Goal: Task Accomplishment & Management: Use online tool/utility

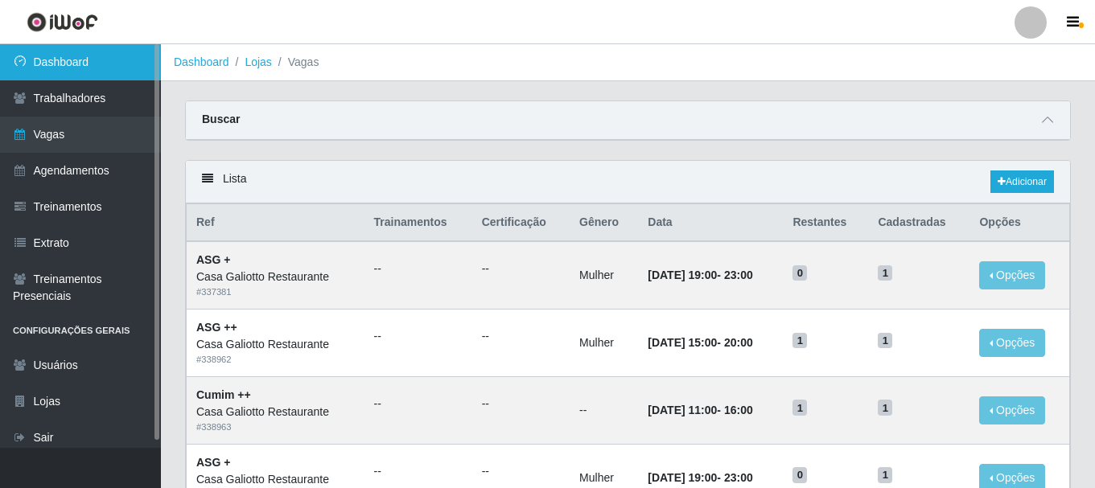
click at [84, 73] on link "Dashboard" at bounding box center [80, 62] width 161 height 36
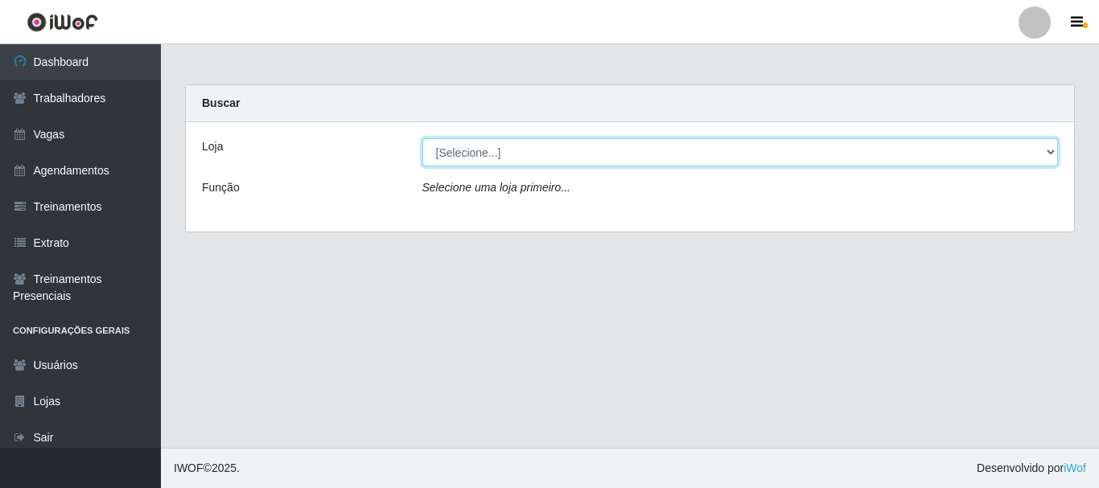
drag, startPoint x: 441, startPoint y: 156, endPoint x: 442, endPoint y: 165, distance: 8.9
click at [441, 156] on select "[Selecione...] [GEOGRAPHIC_DATA]" at bounding box center [740, 152] width 636 height 28
select select "279"
click at [422, 138] on select "[Selecione...] [GEOGRAPHIC_DATA]" at bounding box center [740, 152] width 636 height 28
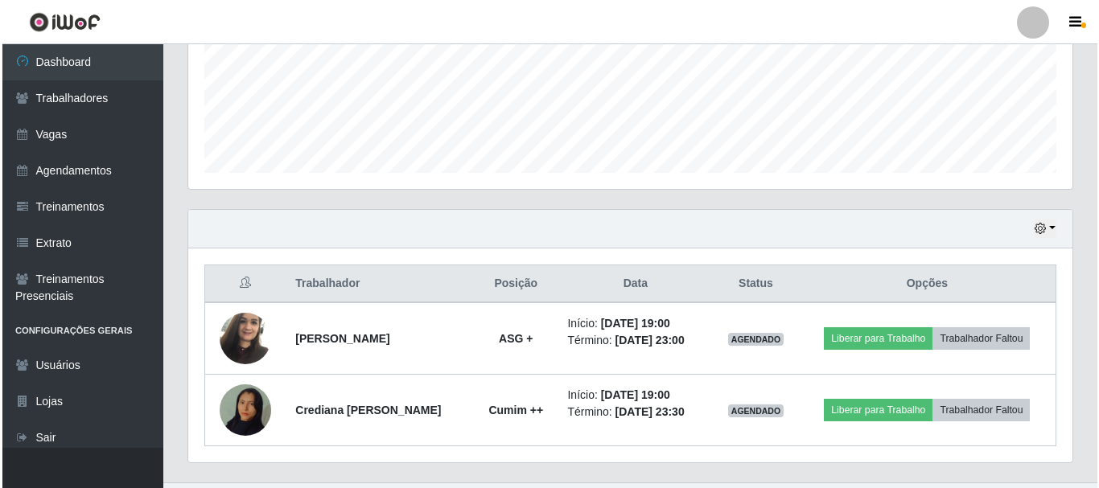
scroll to position [437, 0]
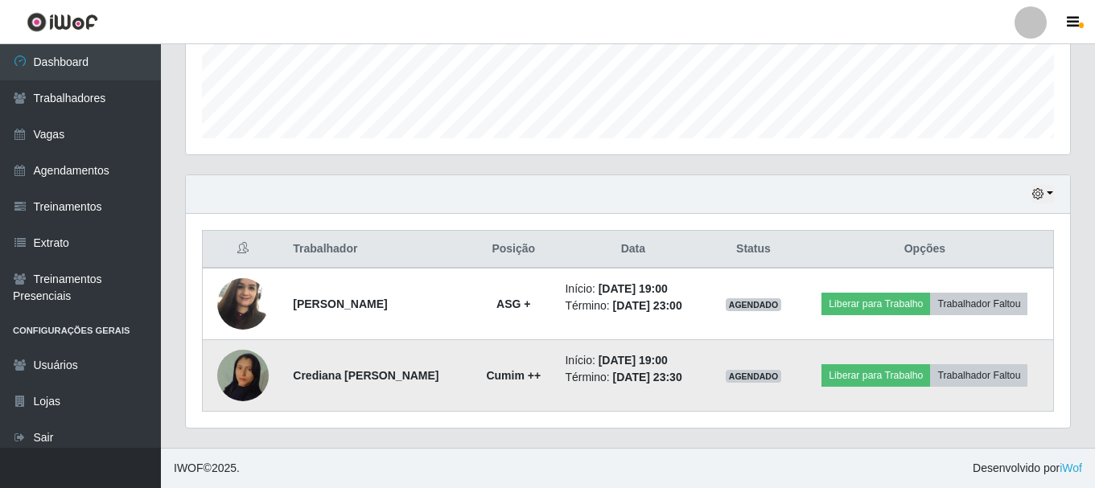
click at [252, 373] on img at bounding box center [242, 376] width 51 height 92
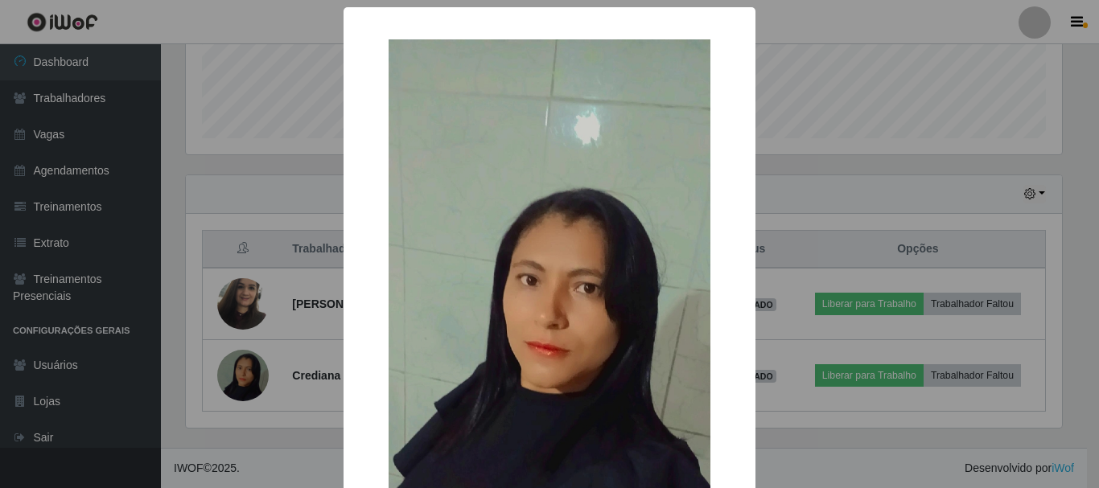
click at [264, 168] on div "× OK Cancel" at bounding box center [549, 244] width 1099 height 488
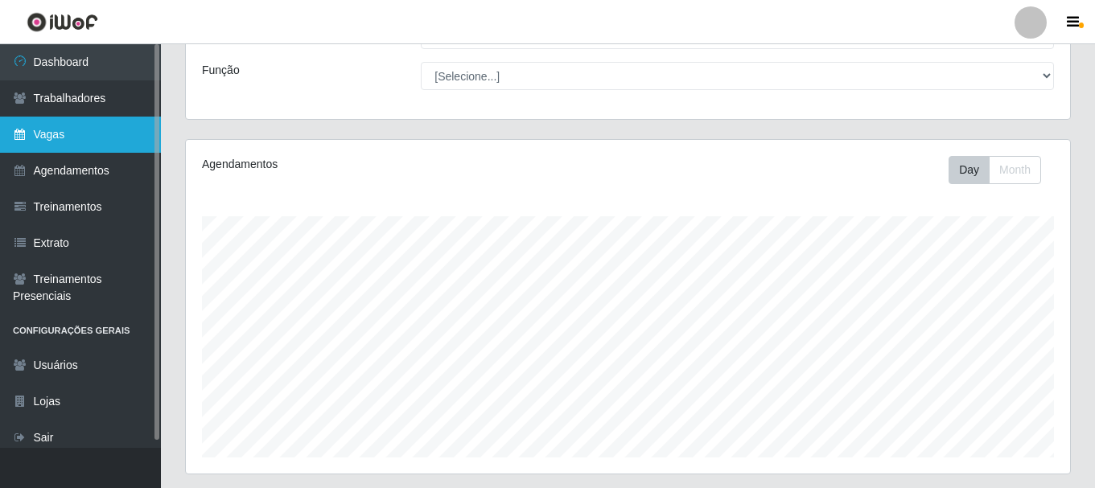
scroll to position [115, 0]
click at [80, 133] on link "Vagas" at bounding box center [80, 135] width 161 height 36
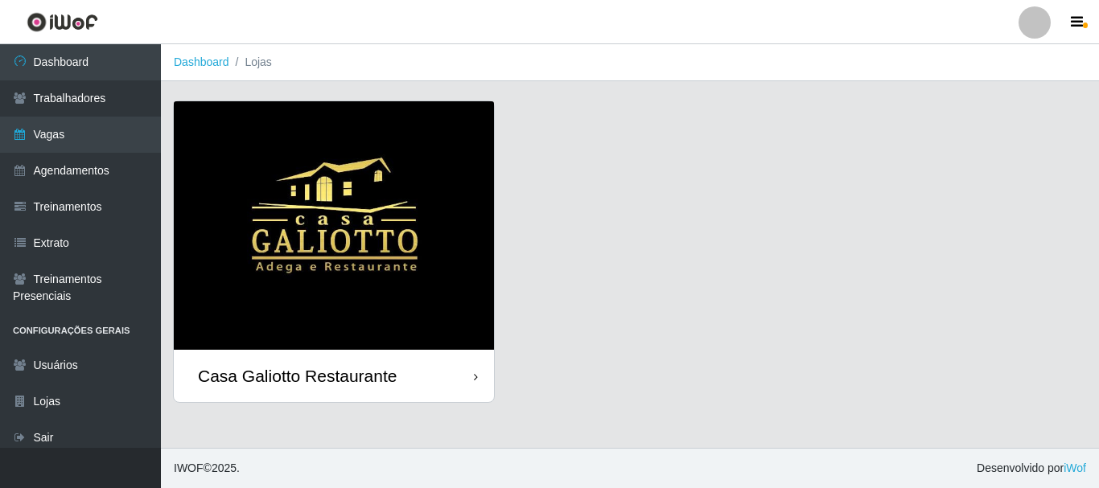
click at [454, 172] on img at bounding box center [334, 225] width 320 height 248
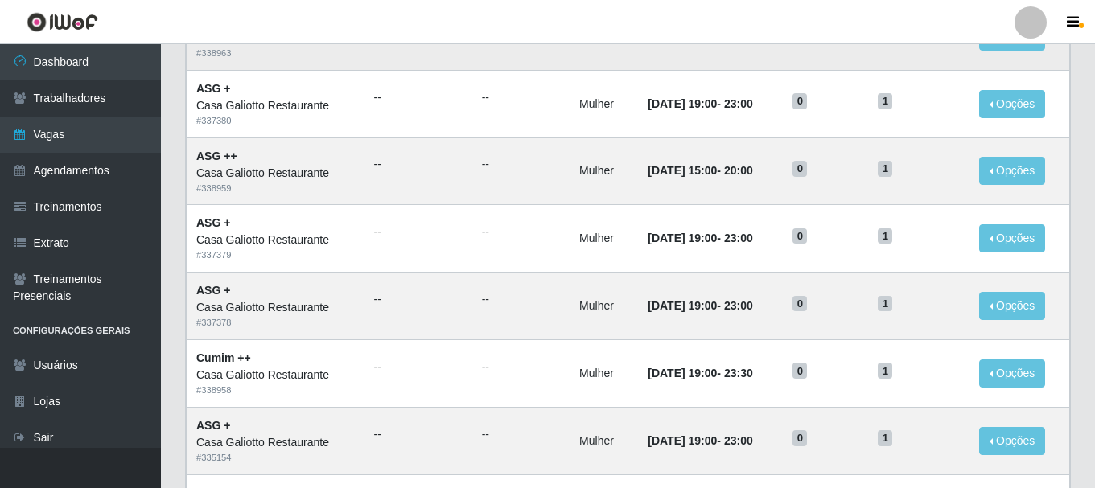
scroll to position [402, 0]
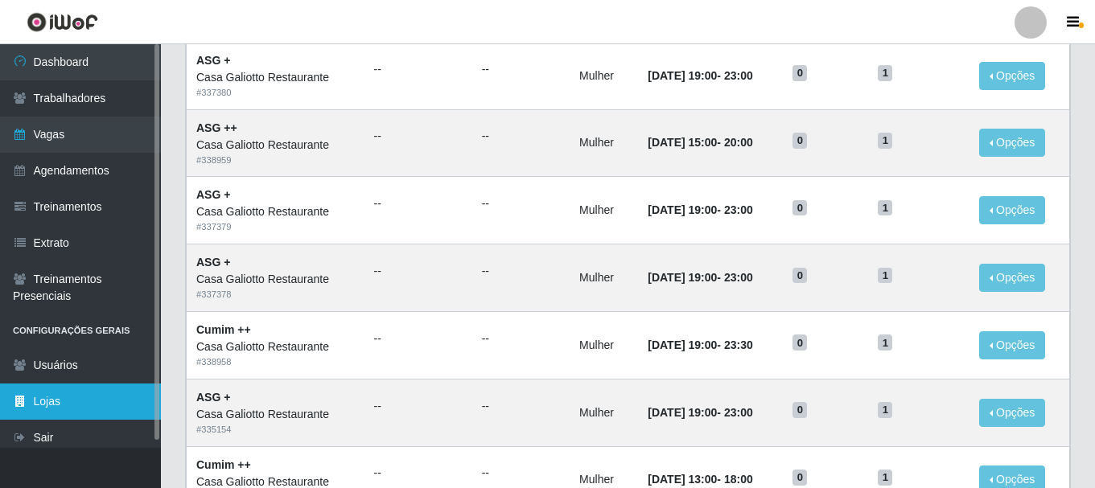
click at [65, 404] on link "Lojas" at bounding box center [80, 402] width 161 height 36
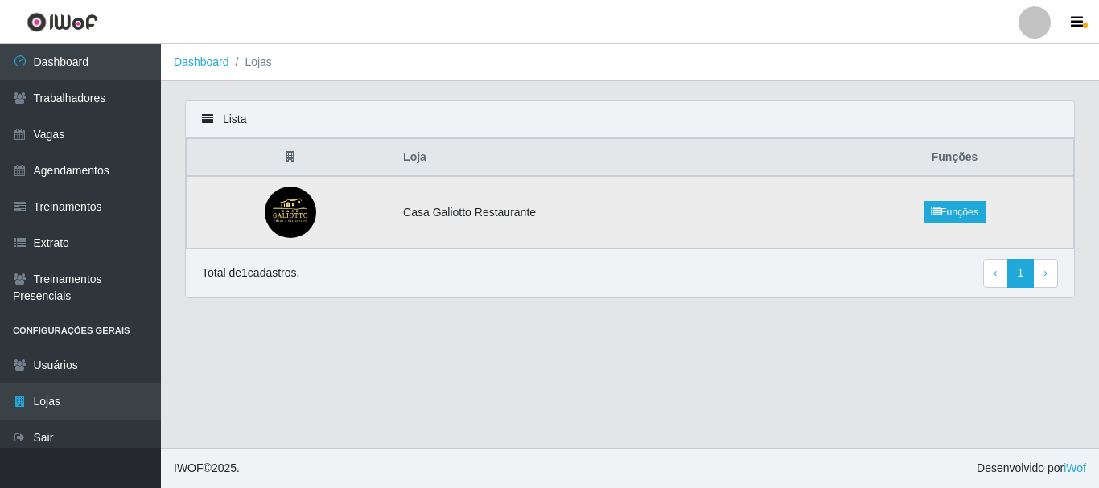
click at [514, 214] on td "Casa Galiotto Restaurante" at bounding box center [614, 212] width 442 height 72
click at [955, 208] on link "Funções" at bounding box center [954, 212] width 62 height 23
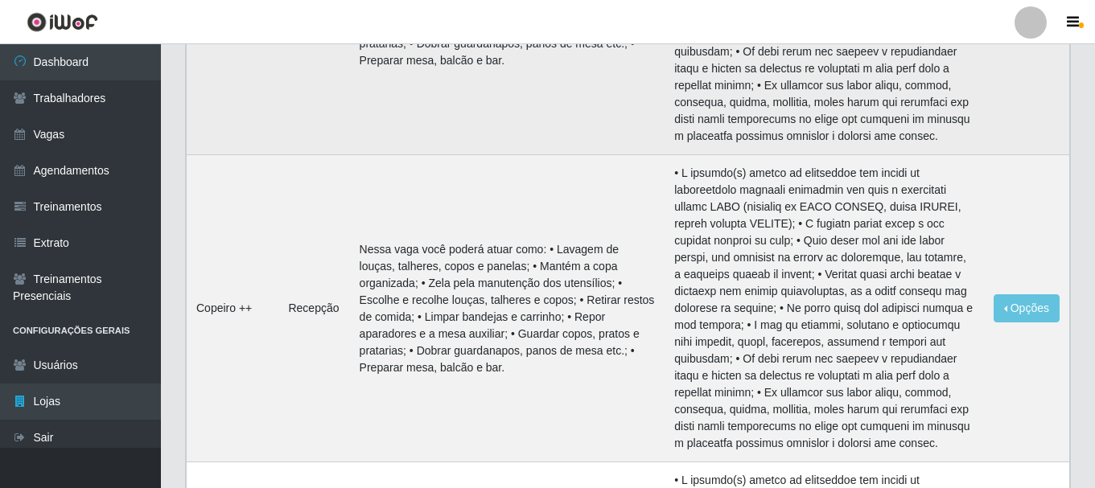
scroll to position [1682, 0]
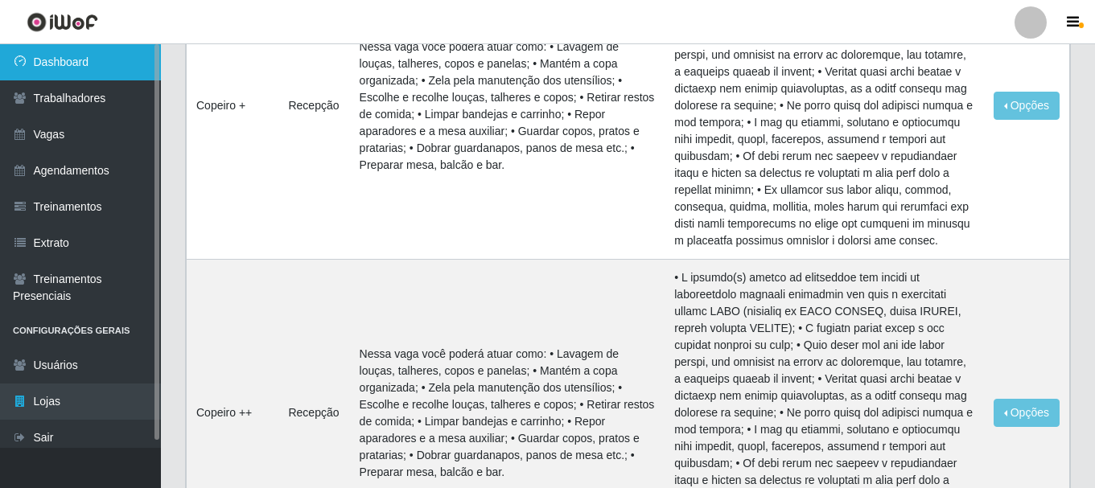
click at [106, 60] on link "Dashboard" at bounding box center [80, 62] width 161 height 36
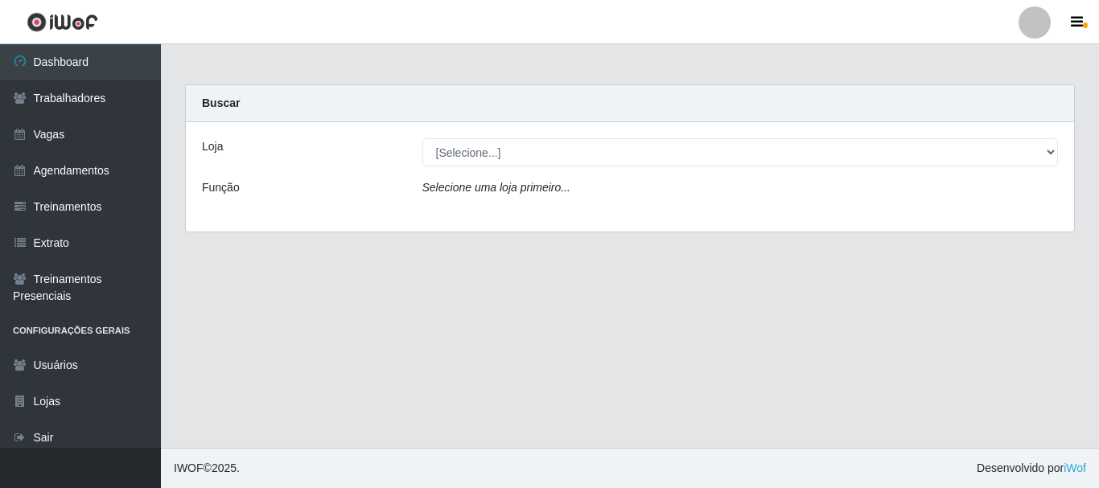
drag, startPoint x: 560, startPoint y: 131, endPoint x: 569, endPoint y: 146, distance: 18.1
click at [561, 134] on div "Loja [Selecione...] Casa Galiotto Restaurante Função Selecione uma loja primeir…" at bounding box center [630, 176] width 888 height 109
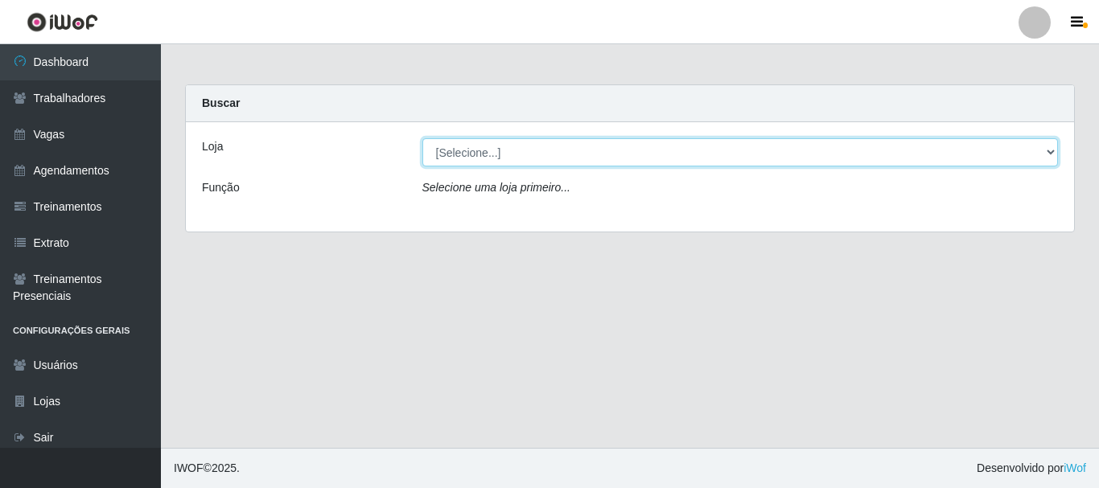
click at [564, 163] on select "[Selecione...] [GEOGRAPHIC_DATA]" at bounding box center [740, 152] width 636 height 28
select select "279"
click at [422, 138] on select "[Selecione...] [GEOGRAPHIC_DATA]" at bounding box center [740, 152] width 636 height 28
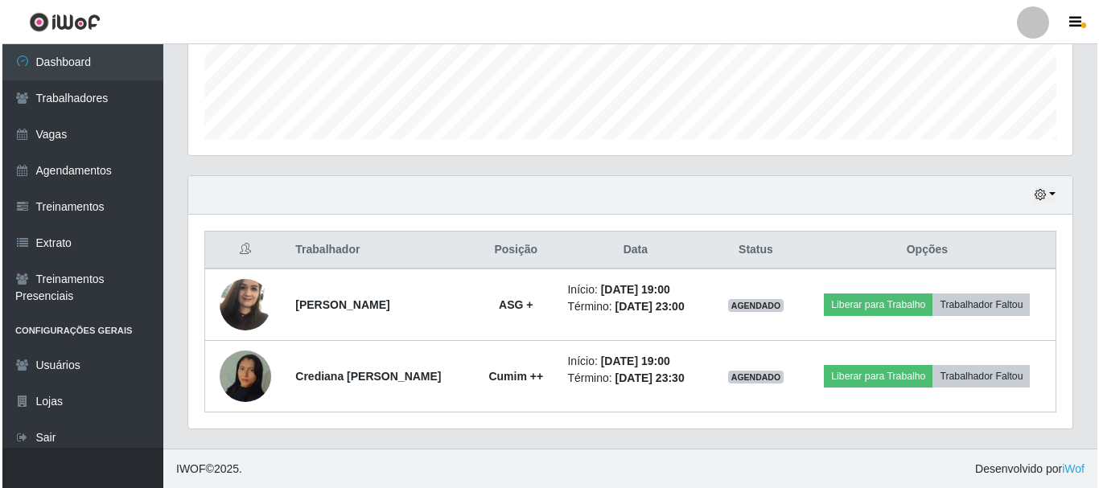
scroll to position [334, 884]
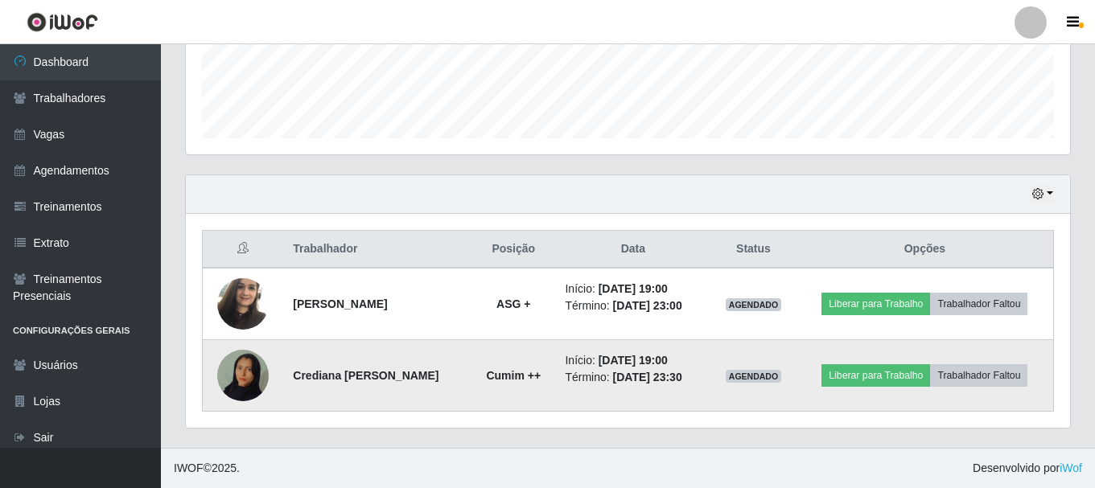
click at [250, 392] on img at bounding box center [242, 376] width 51 height 92
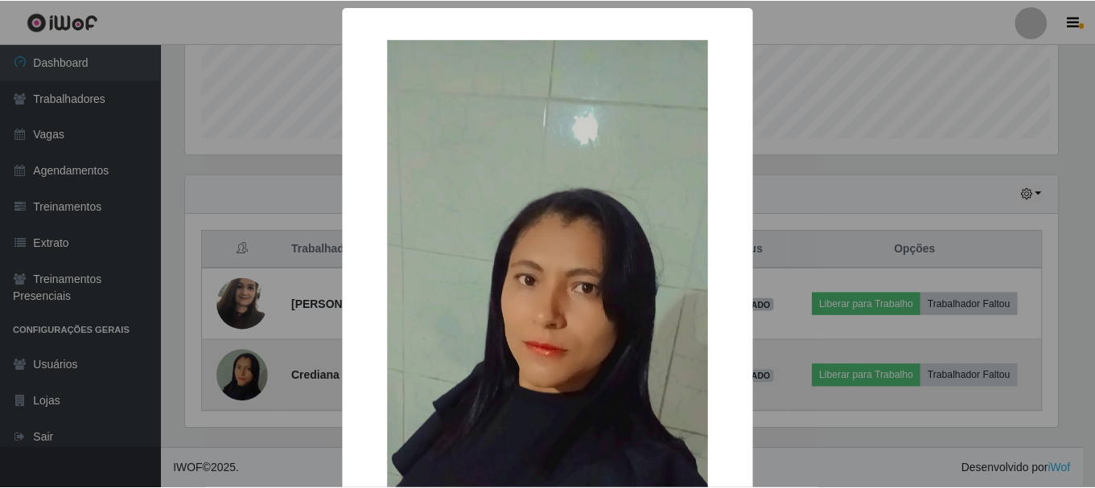
scroll to position [334, 876]
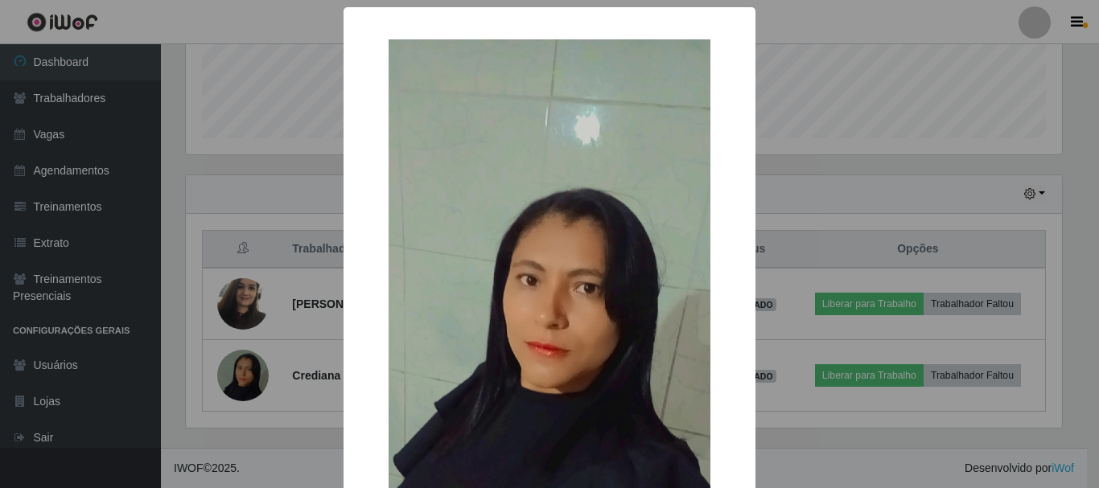
click at [943, 224] on div "× OK Cancel" at bounding box center [549, 244] width 1099 height 488
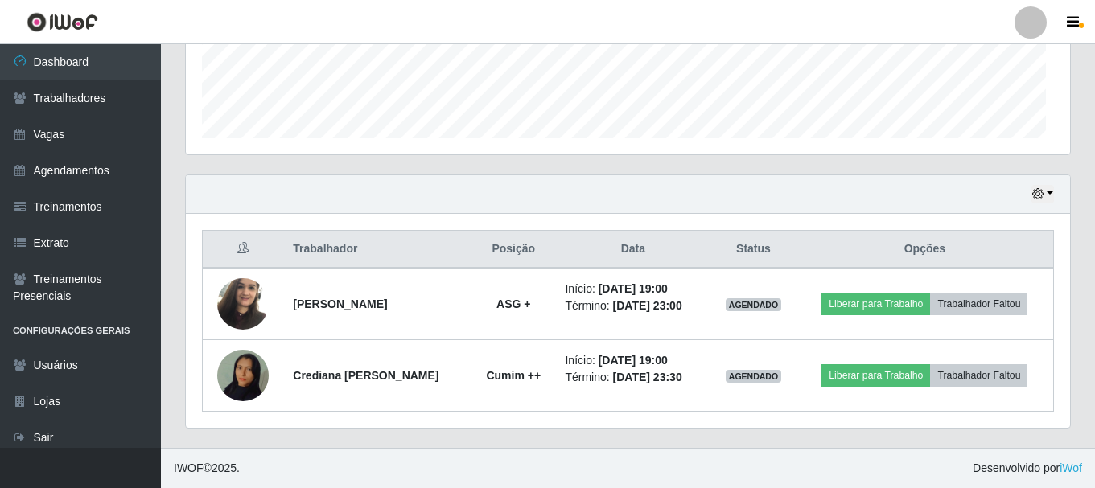
scroll to position [334, 884]
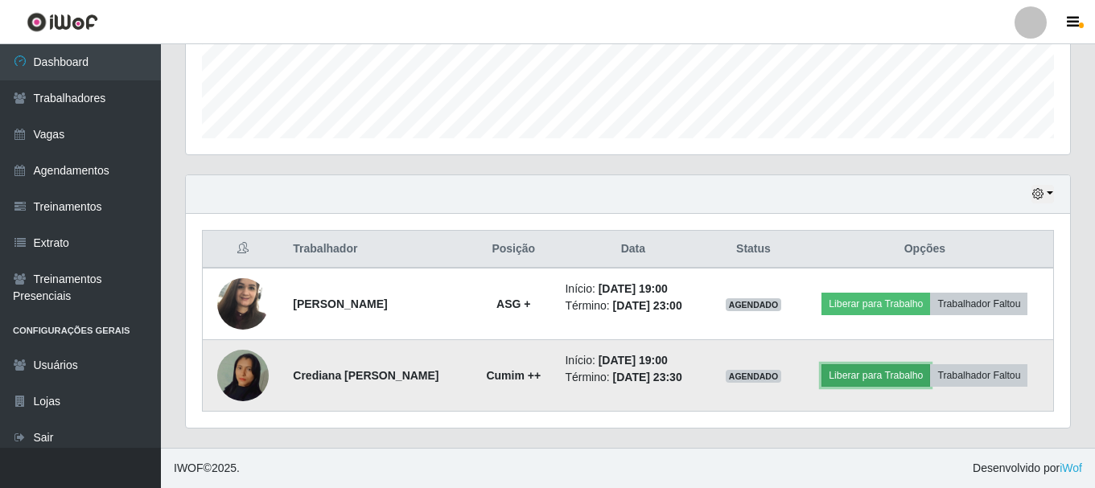
click at [870, 379] on button "Liberar para Trabalho" at bounding box center [875, 375] width 109 height 23
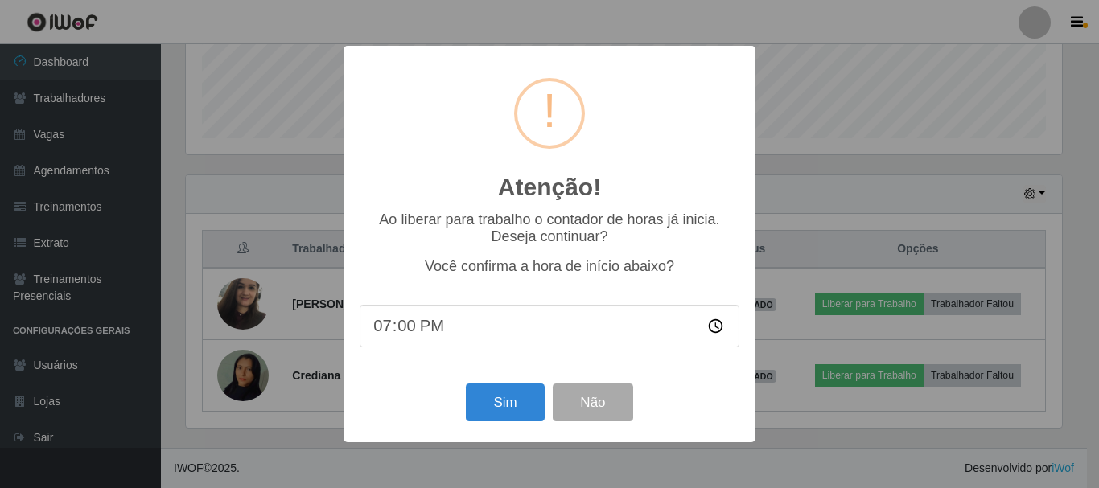
click at [520, 425] on div "Sim Não" at bounding box center [549, 403] width 380 height 46
click at [517, 418] on button "Sim" at bounding box center [505, 403] width 78 height 38
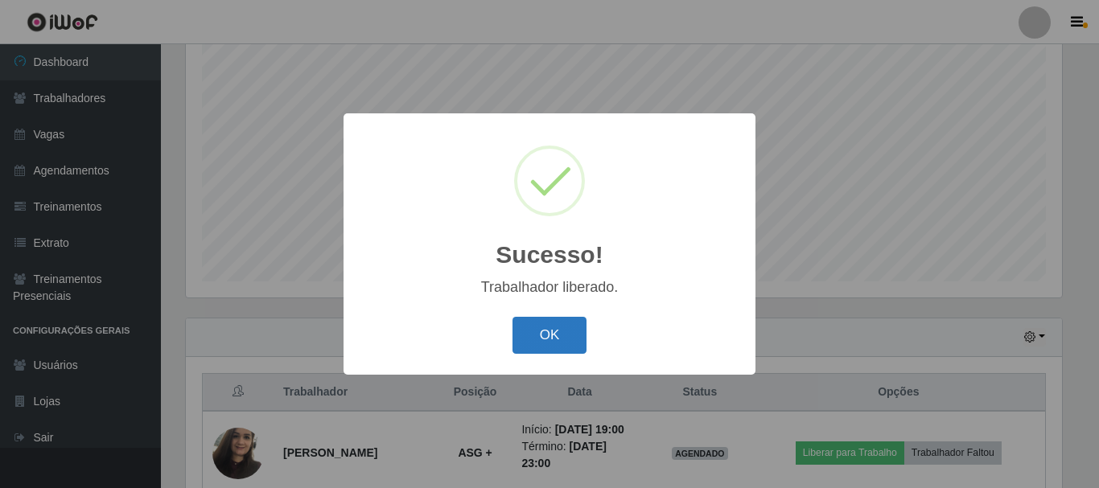
click at [539, 340] on button "OK" at bounding box center [549, 336] width 75 height 38
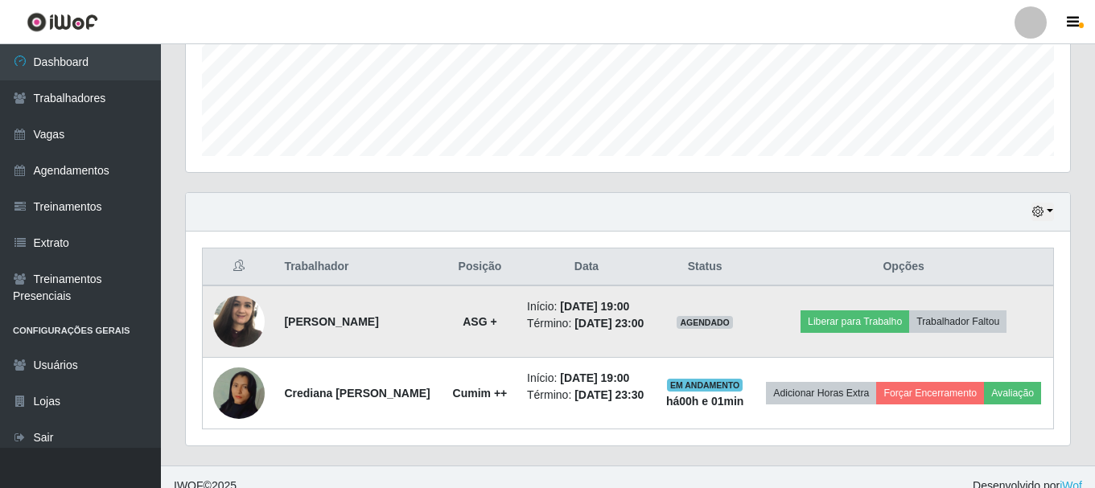
scroll to position [437, 0]
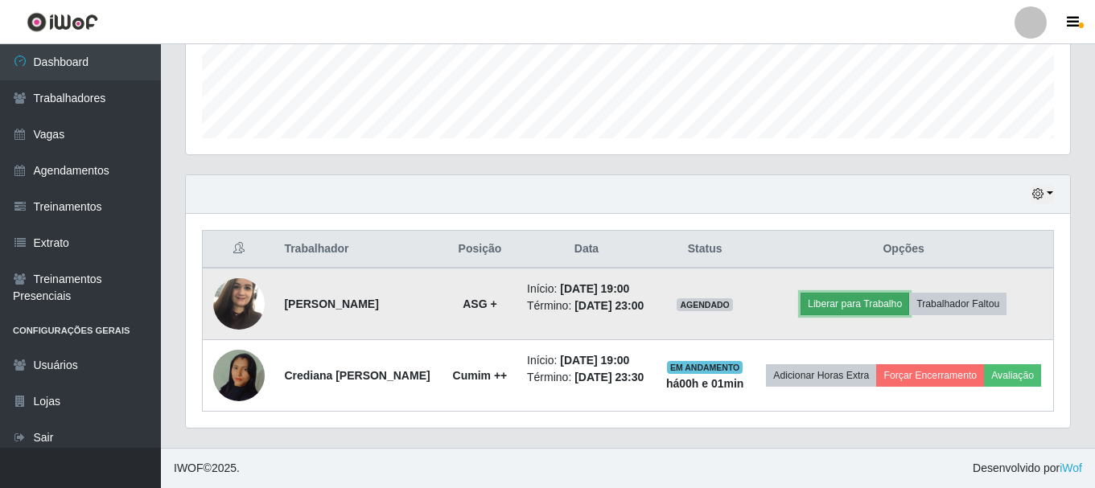
click at [835, 301] on button "Liberar para Trabalho" at bounding box center [854, 304] width 109 height 23
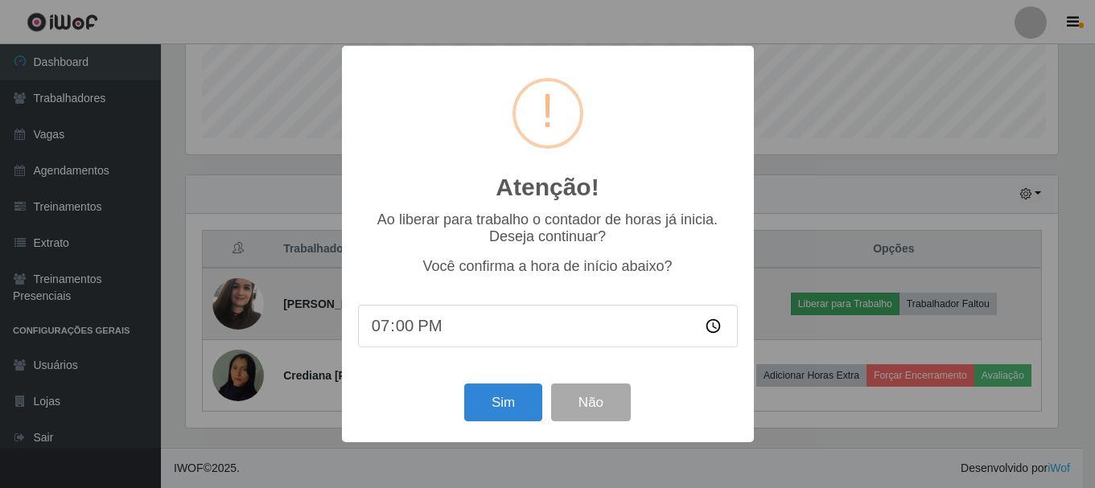
scroll to position [334, 876]
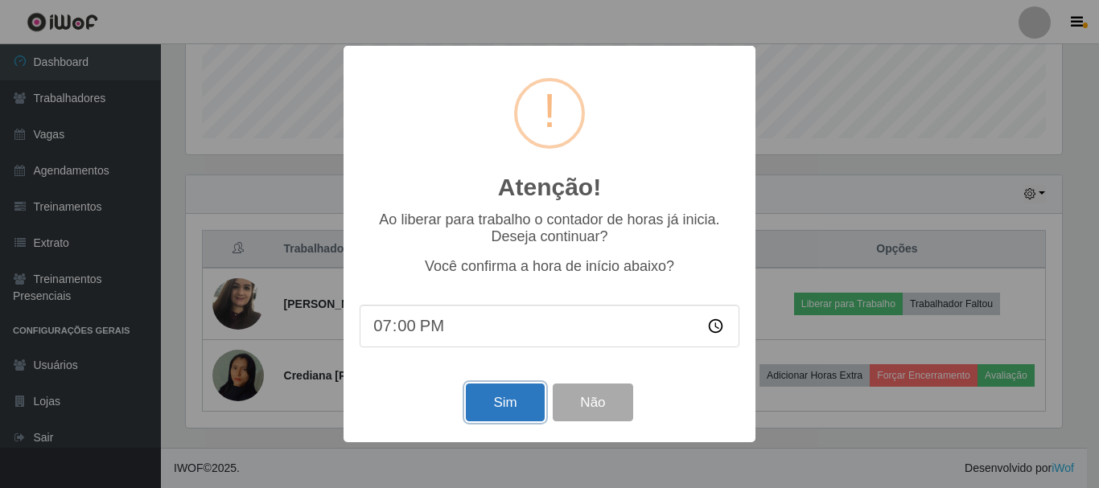
click at [517, 405] on button "Sim" at bounding box center [505, 403] width 78 height 38
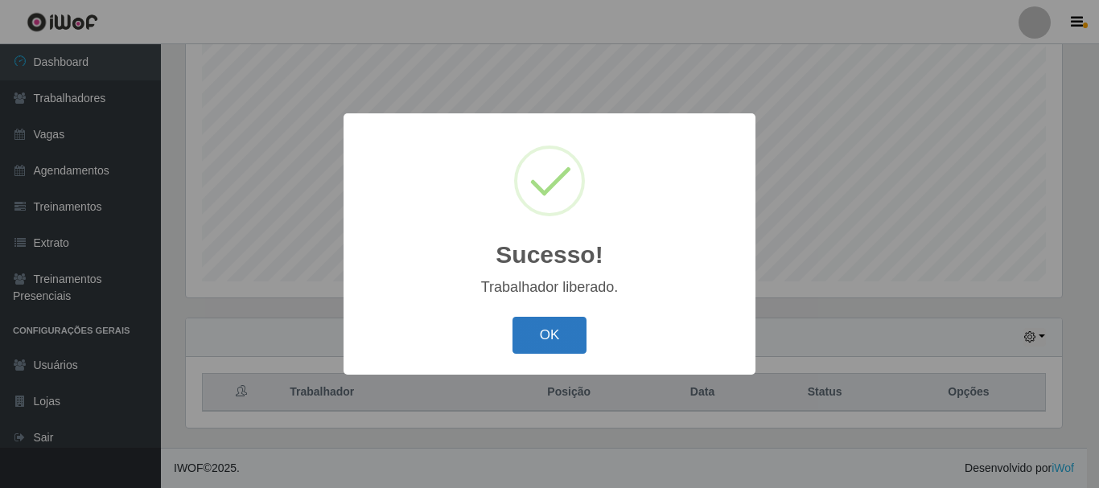
click at [544, 334] on button "OK" at bounding box center [549, 336] width 75 height 38
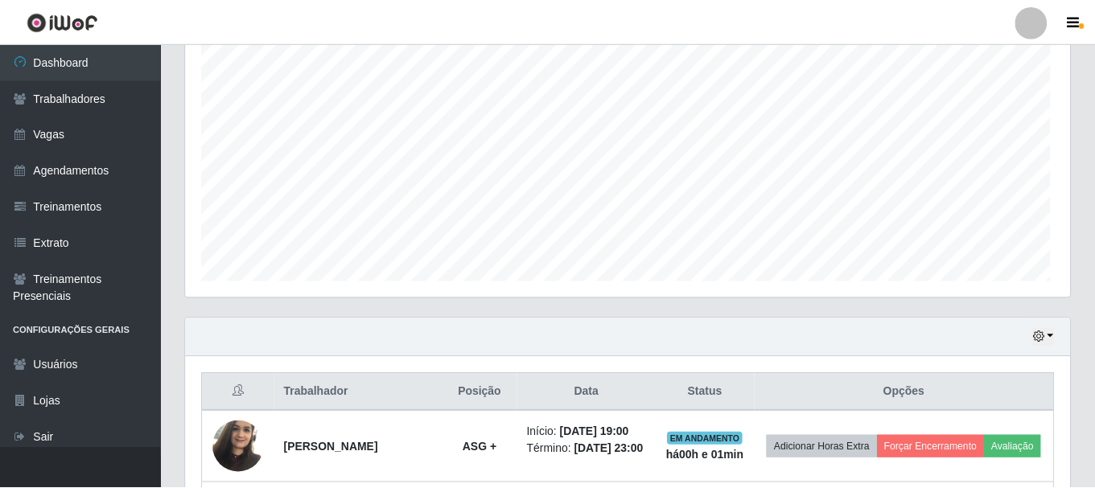
scroll to position [334, 884]
